Goal: Use online tool/utility

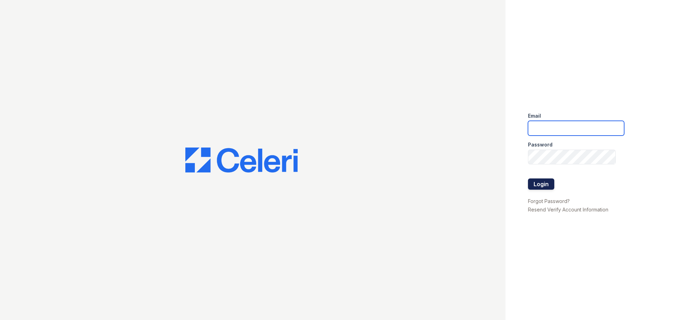
type input "[EMAIL_ADDRESS][DOMAIN_NAME]"
click at [542, 181] on button "Login" at bounding box center [541, 183] width 26 height 11
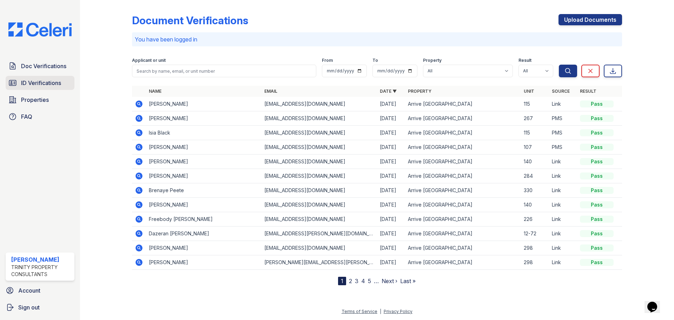
click at [39, 80] on span "ID Verifications" at bounding box center [41, 83] width 40 height 8
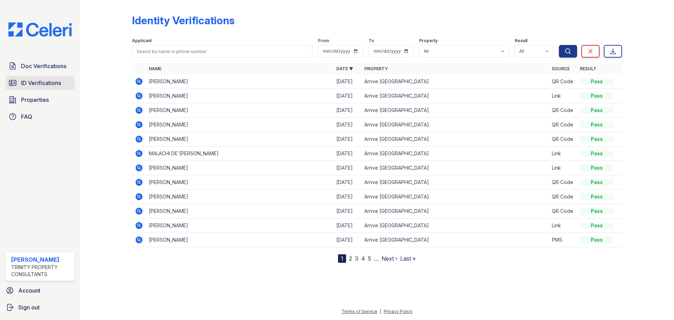
click at [43, 79] on span "ID Verifications" at bounding box center [41, 83] width 40 height 8
